Goal: Entertainment & Leisure: Browse casually

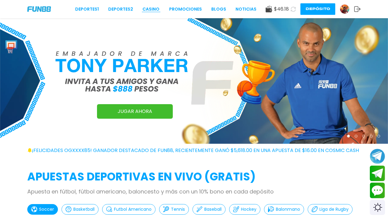
click at [147, 9] on link "CASINO" at bounding box center [151, 9] width 17 height 6
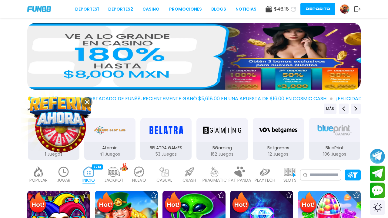
scroll to position [164, 0]
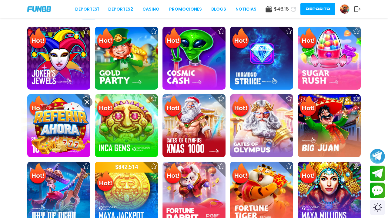
click at [66, 152] on img at bounding box center [61, 128] width 56 height 56
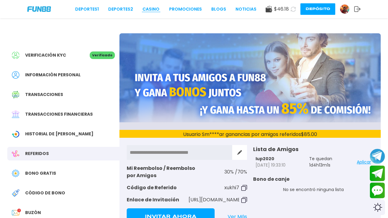
click at [155, 10] on link "CASINO" at bounding box center [151, 9] width 17 height 6
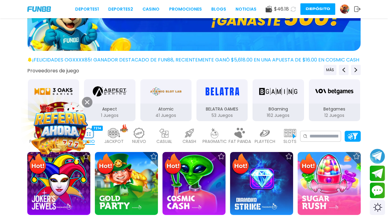
scroll to position [83, 0]
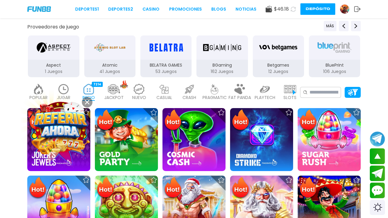
click at [72, 209] on img at bounding box center [58, 207] width 63 height 63
